Goal: Information Seeking & Learning: Learn about a topic

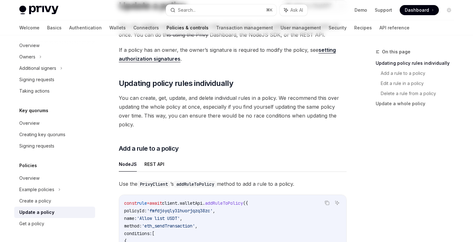
scroll to position [61, 0]
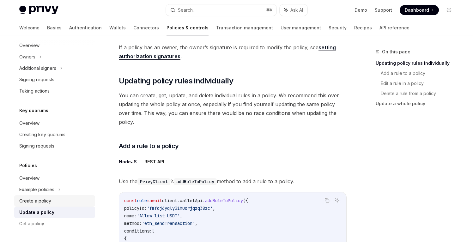
click at [49, 200] on div "Create a policy" at bounding box center [35, 201] width 32 height 8
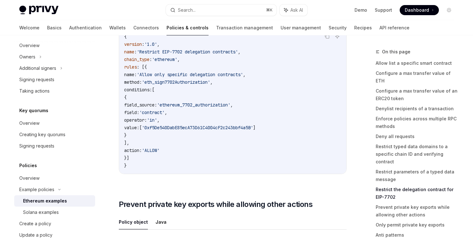
scroll to position [1938, 0]
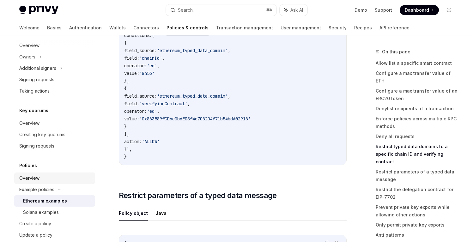
click at [18, 178] on link "Overview" at bounding box center [54, 177] width 81 height 11
type textarea "*"
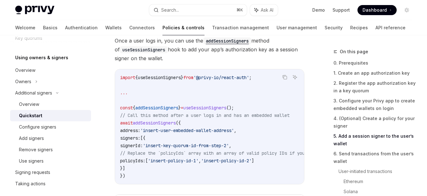
scroll to position [1404, 0]
